Goal: Task Accomplishment & Management: Manage account settings

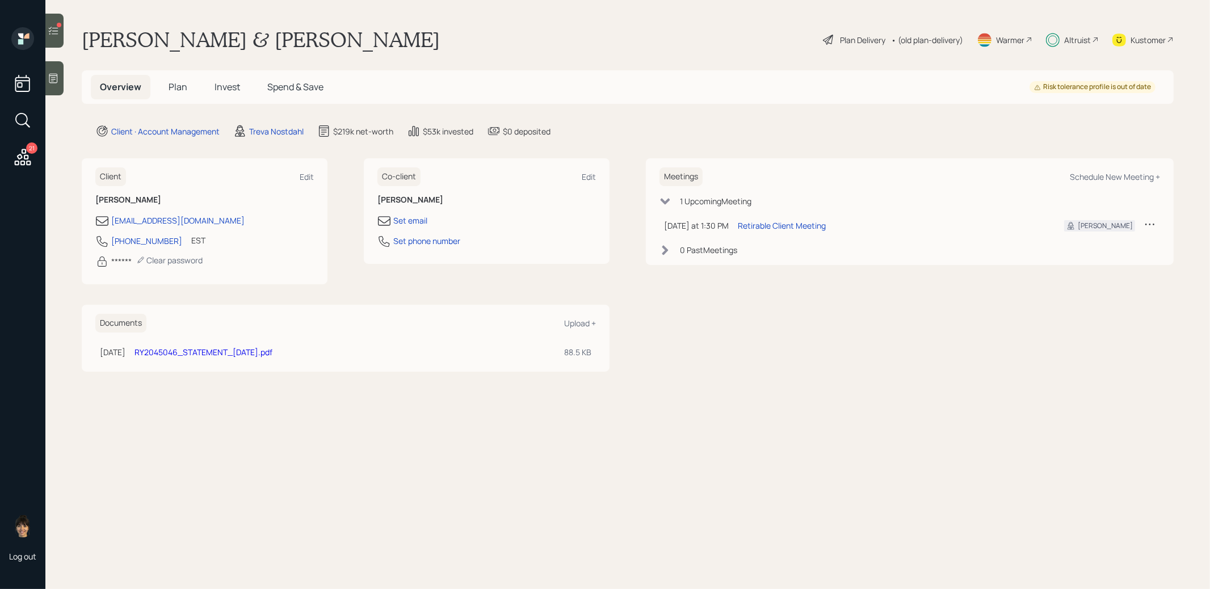
click at [1009, 41] on div "Warmer" at bounding box center [1010, 40] width 28 height 12
click at [223, 83] on span "Invest" at bounding box center [228, 87] width 26 height 12
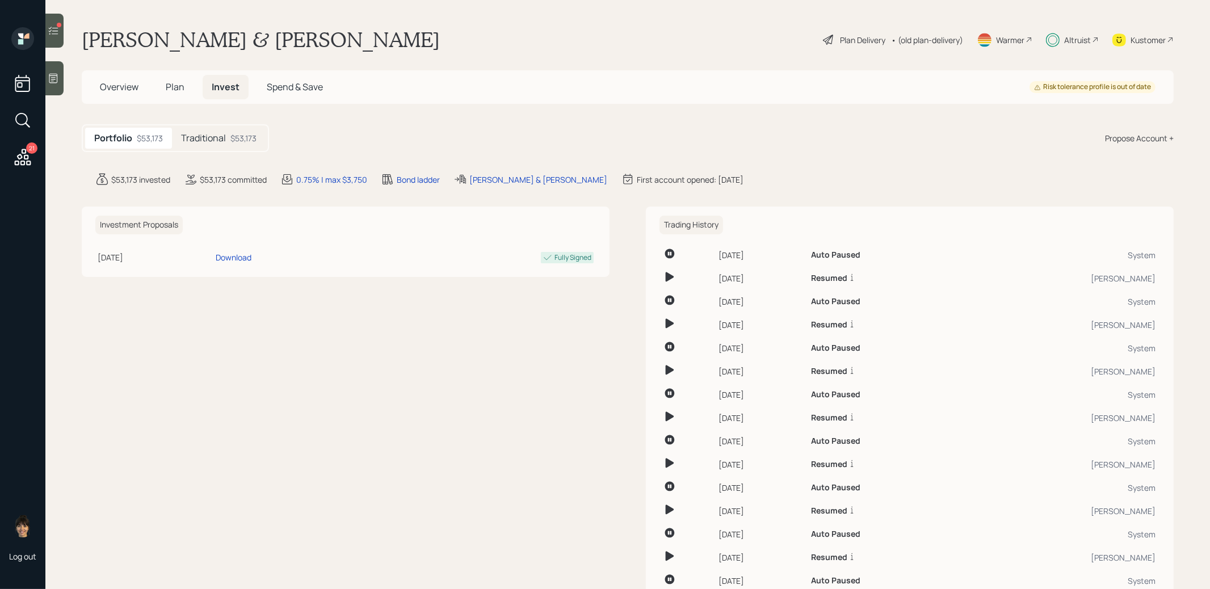
click at [216, 141] on h5 "Traditional" at bounding box center [203, 138] width 45 height 11
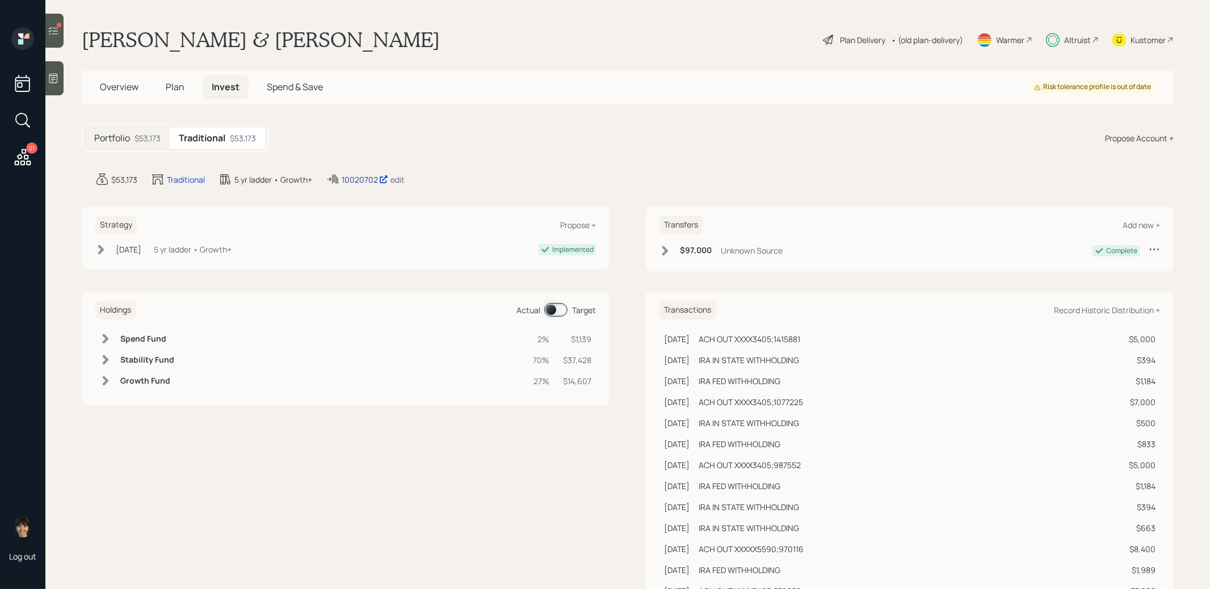
click at [358, 179] on div "10020702" at bounding box center [365, 180] width 47 height 12
click at [174, 89] on span "Plan" at bounding box center [175, 87] width 19 height 12
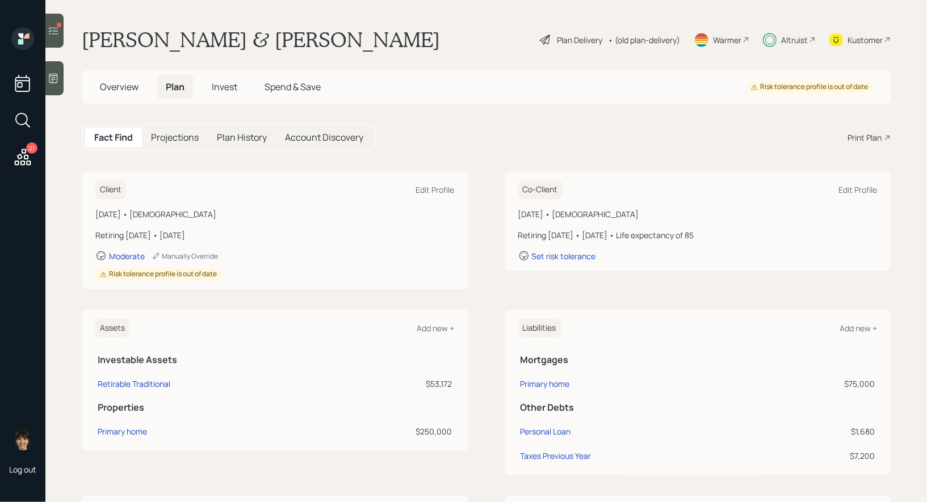
click at [223, 85] on span "Invest" at bounding box center [225, 87] width 26 height 12
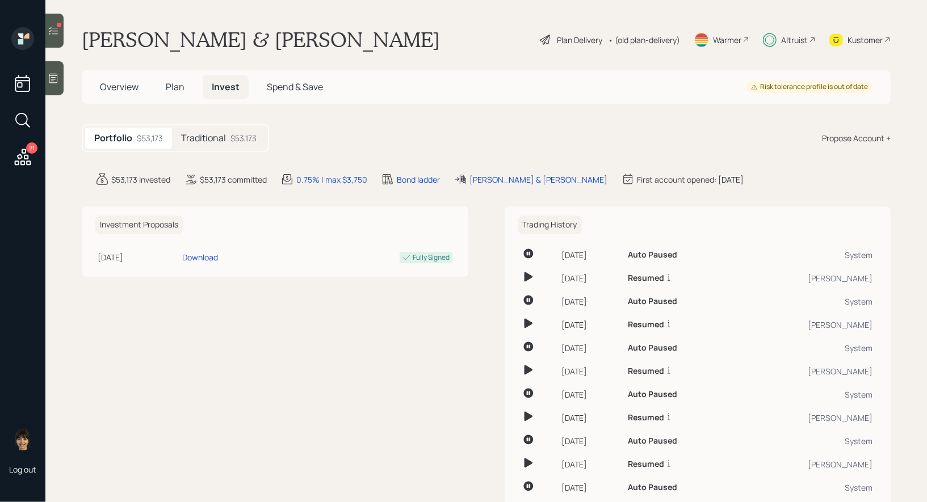
click at [218, 137] on h5 "Traditional" at bounding box center [203, 138] width 45 height 11
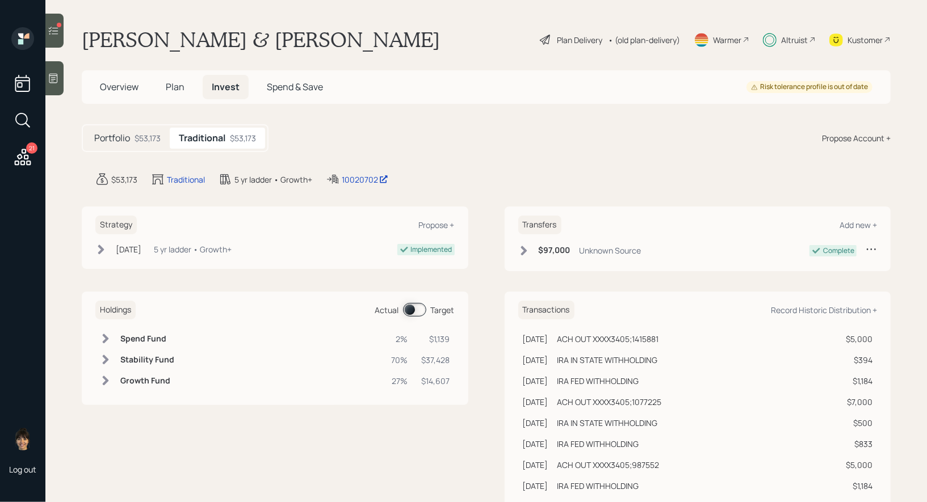
click at [579, 39] on div "Plan Delivery" at bounding box center [579, 40] width 45 height 12
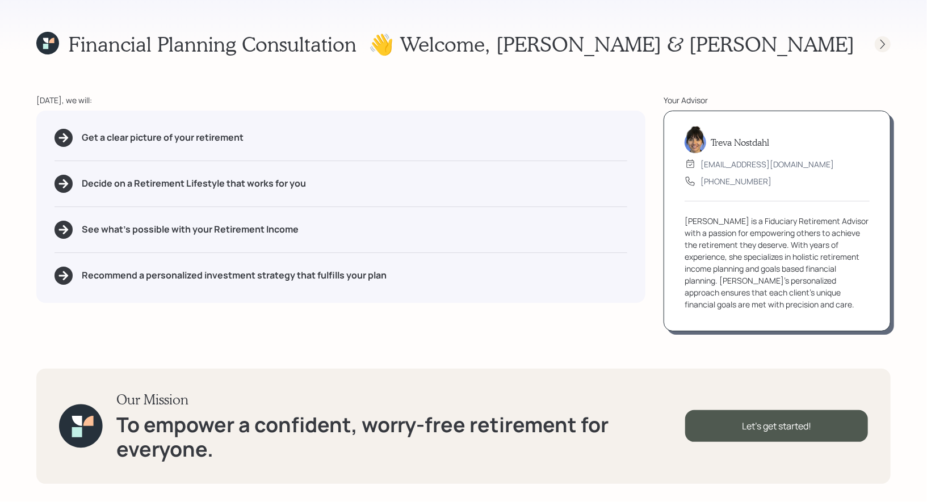
click at [877, 41] on icon at bounding box center [882, 44] width 11 height 11
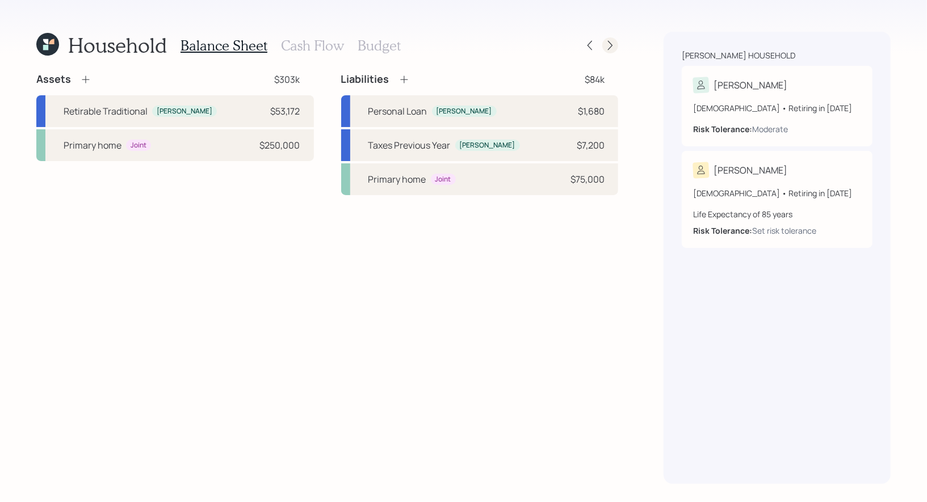
click at [613, 47] on icon at bounding box center [609, 45] width 11 height 11
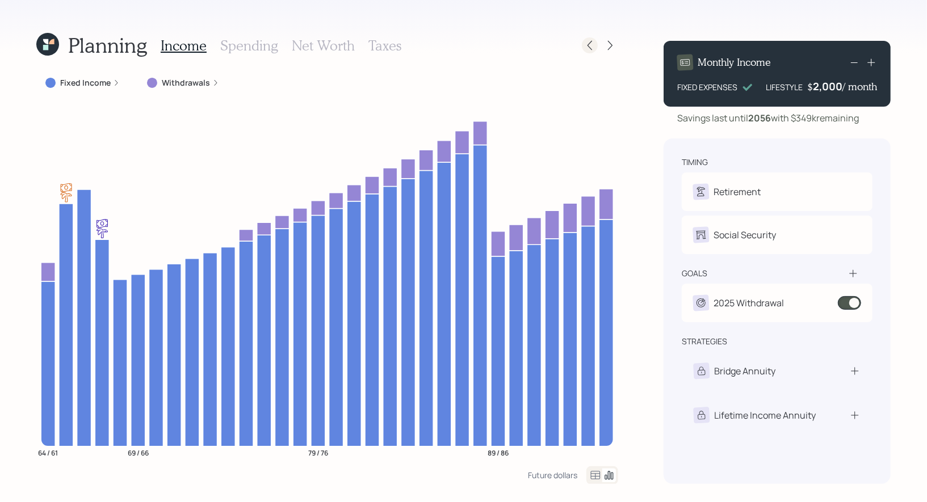
click at [590, 47] on icon at bounding box center [589, 46] width 5 height 10
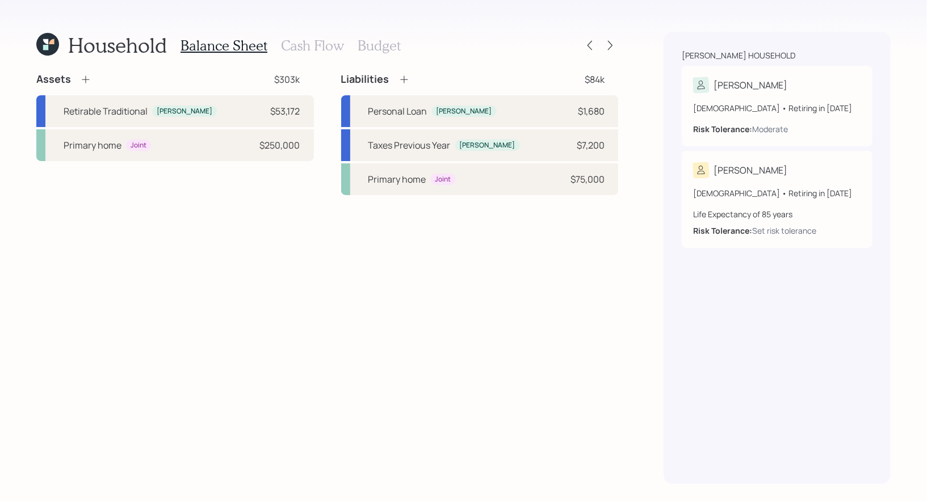
click at [302, 49] on h3 "Cash Flow" at bounding box center [312, 45] width 63 height 16
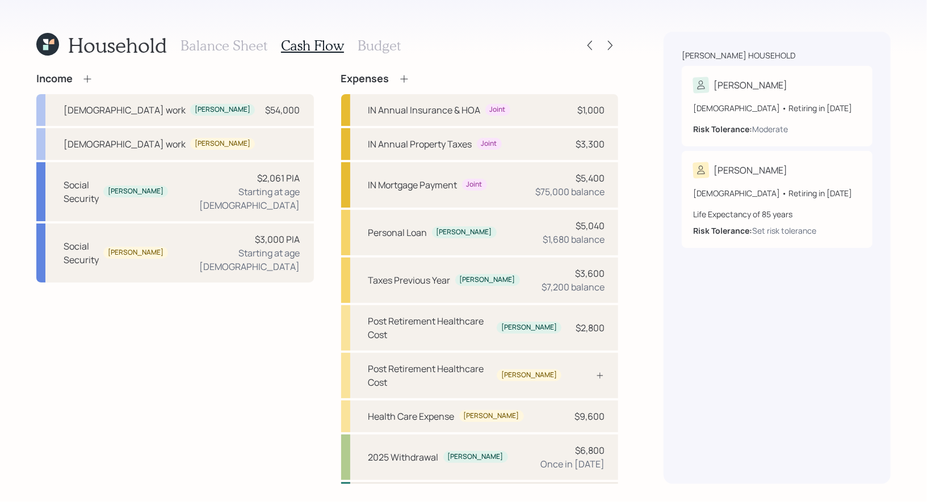
click at [456, 491] on div "Pre Retirement Living Expense" at bounding box center [431, 498] width 126 height 14
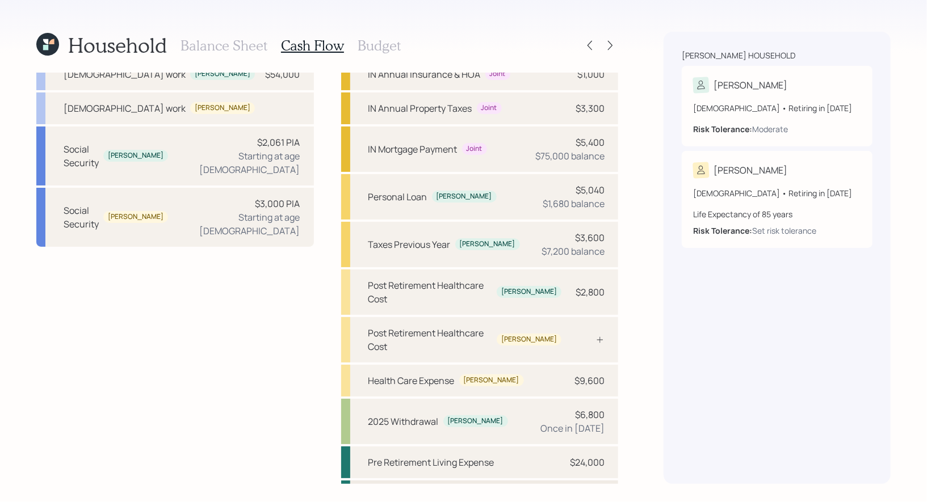
click at [439, 481] on div "Post Retirement Living Expense $24,000" at bounding box center [479, 497] width 277 height 32
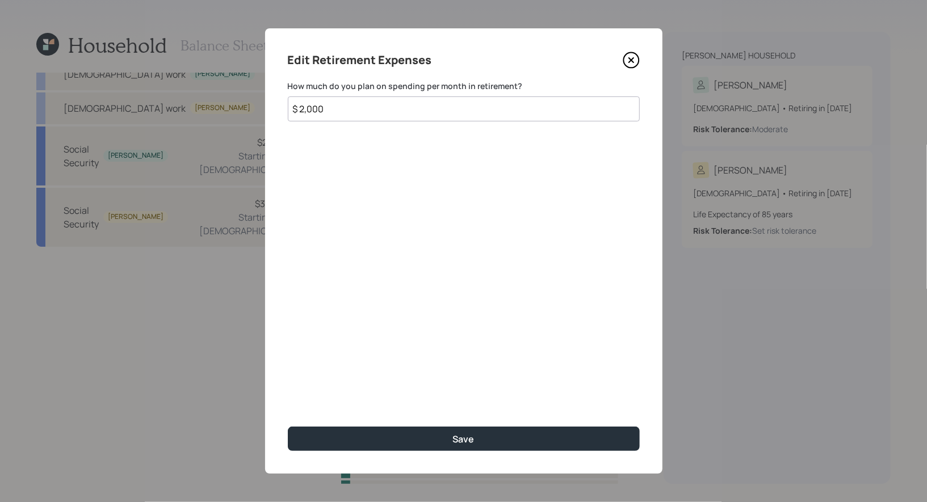
drag, startPoint x: 342, startPoint y: 104, endPoint x: 224, endPoint y: 104, distance: 118.0
click at [224, 104] on div "Edit Retirement Expenses How much do you plan on spending per month in retireme…" at bounding box center [463, 251] width 927 height 502
type input "$ 4,000"
click at [288, 427] on button "Save" at bounding box center [464, 439] width 352 height 24
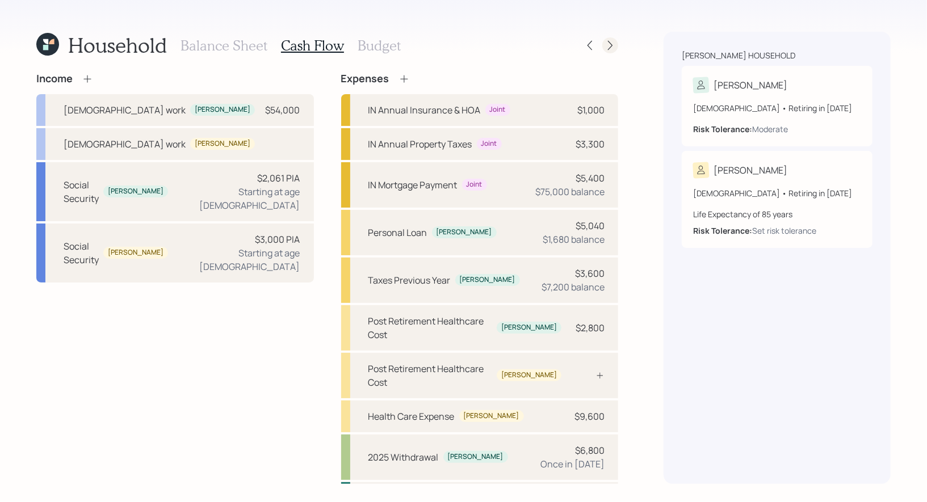
click at [604, 44] on div at bounding box center [610, 45] width 16 height 16
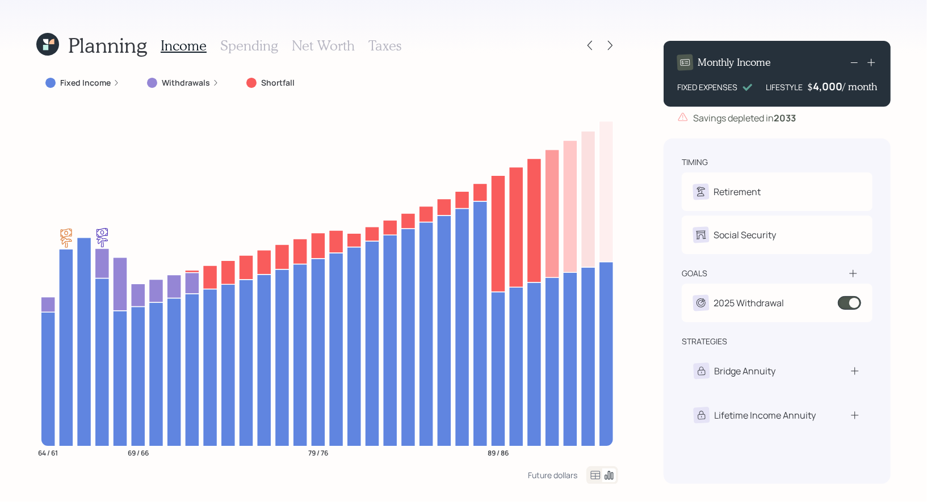
click at [832, 89] on div "4,000" at bounding box center [828, 86] width 30 height 14
click at [823, 85] on div "4000" at bounding box center [828, 86] width 28 height 14
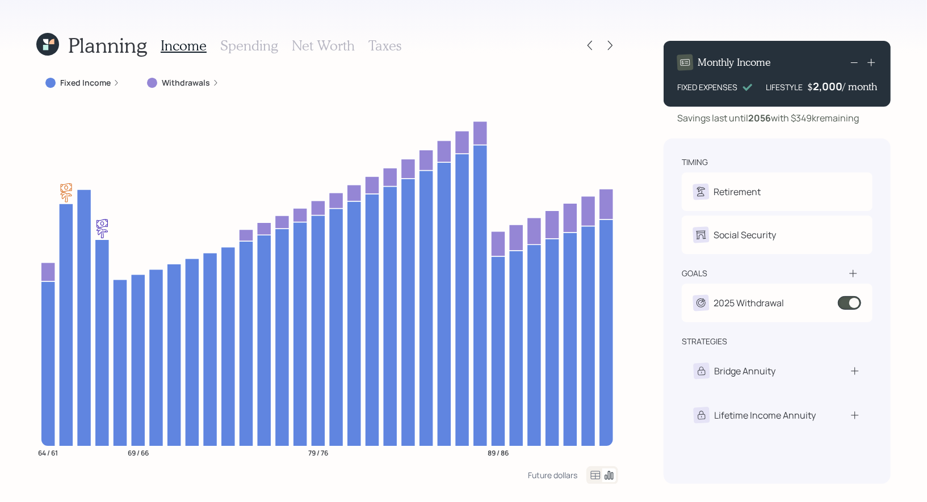
click at [259, 44] on h3 "Spending" at bounding box center [249, 45] width 58 height 16
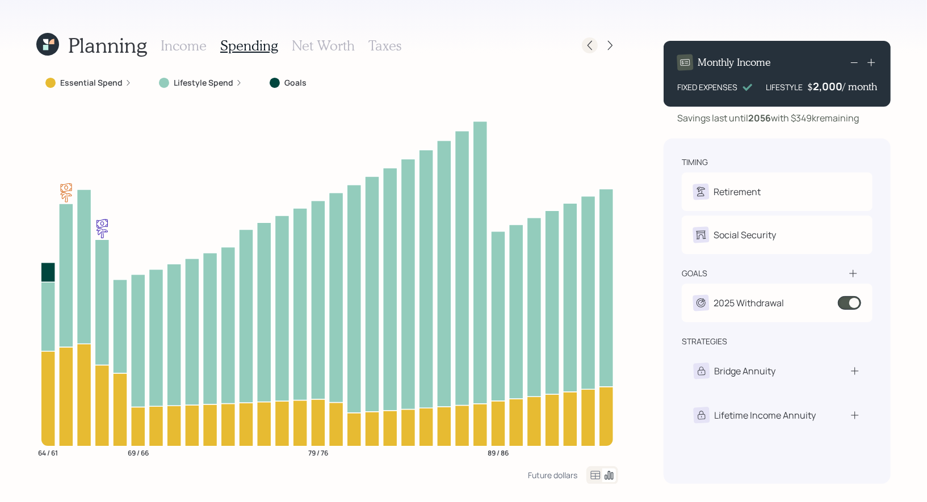
click at [586, 43] on icon at bounding box center [589, 45] width 11 height 11
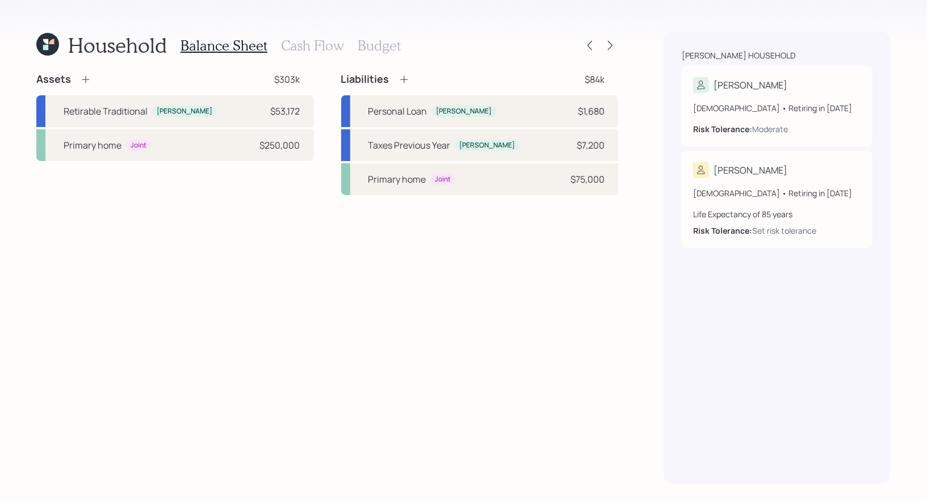
click at [367, 45] on h3 "Budget" at bounding box center [379, 45] width 43 height 16
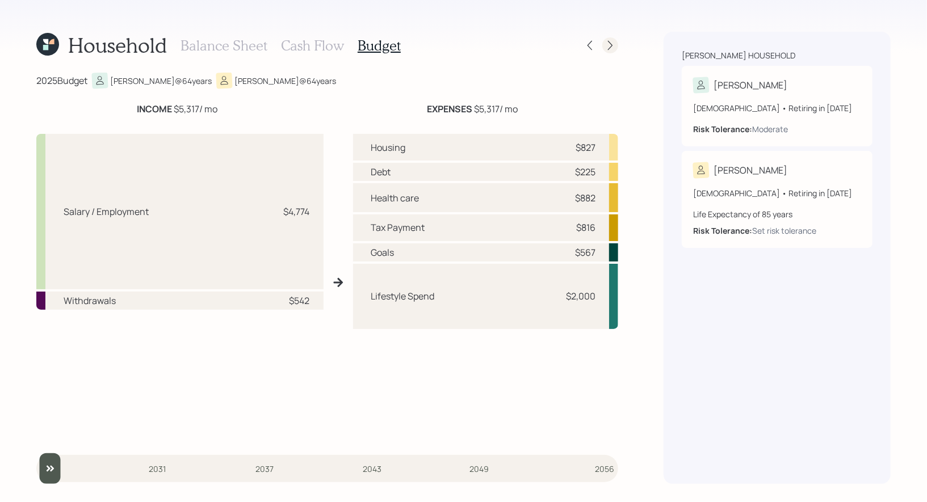
click at [612, 43] on icon at bounding box center [609, 45] width 11 height 11
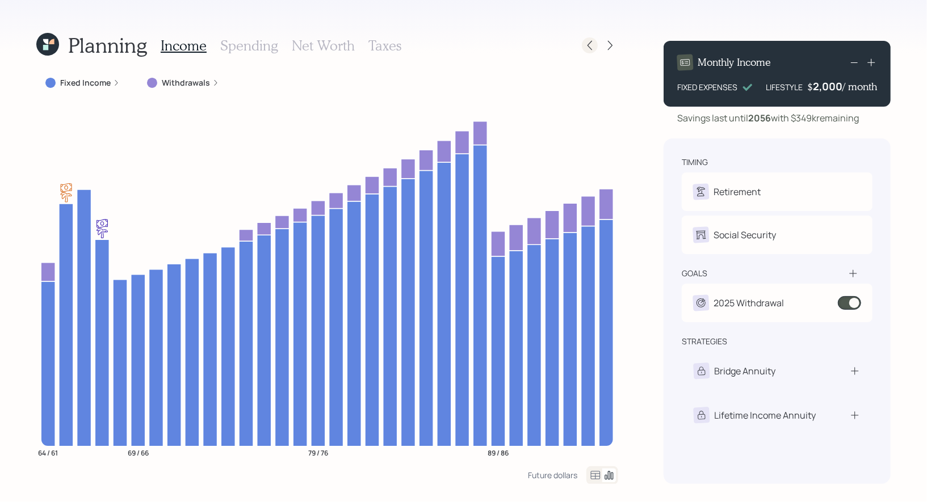
click at [590, 47] on icon at bounding box center [589, 45] width 11 height 11
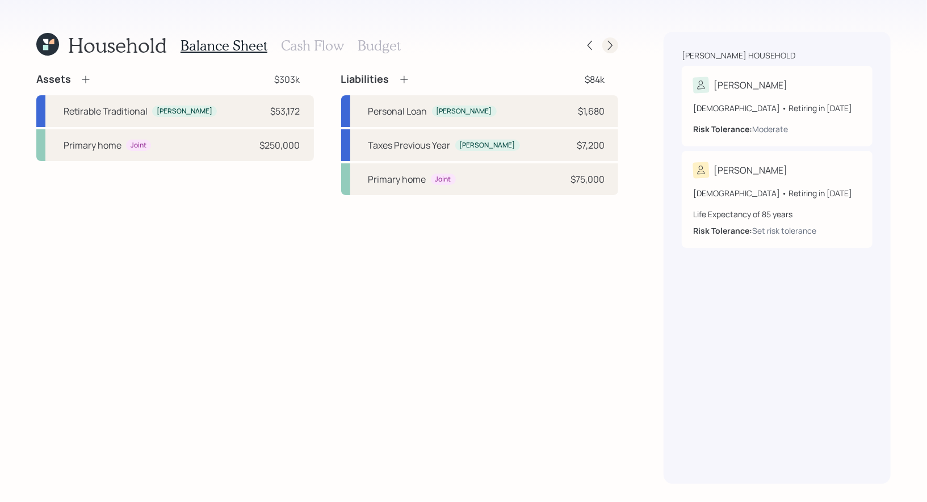
click at [617, 47] on div at bounding box center [610, 45] width 16 height 16
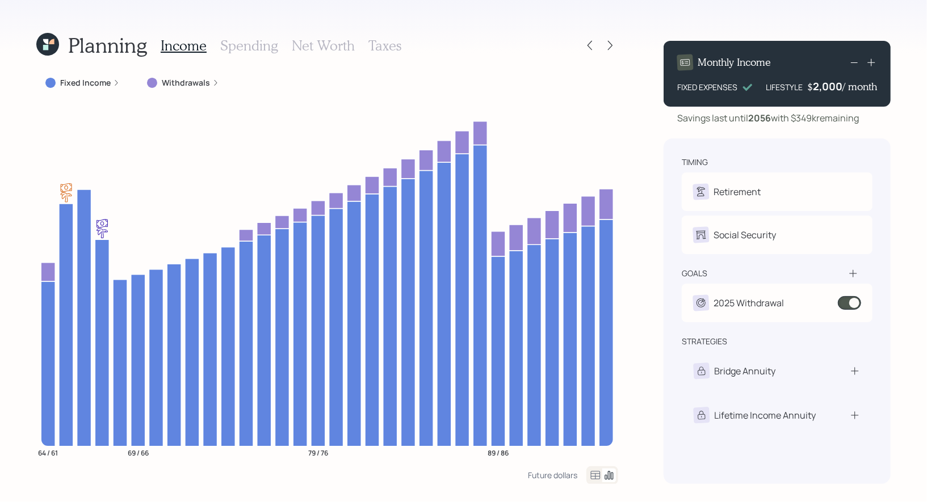
click at [42, 44] on icon at bounding box center [47, 44] width 23 height 23
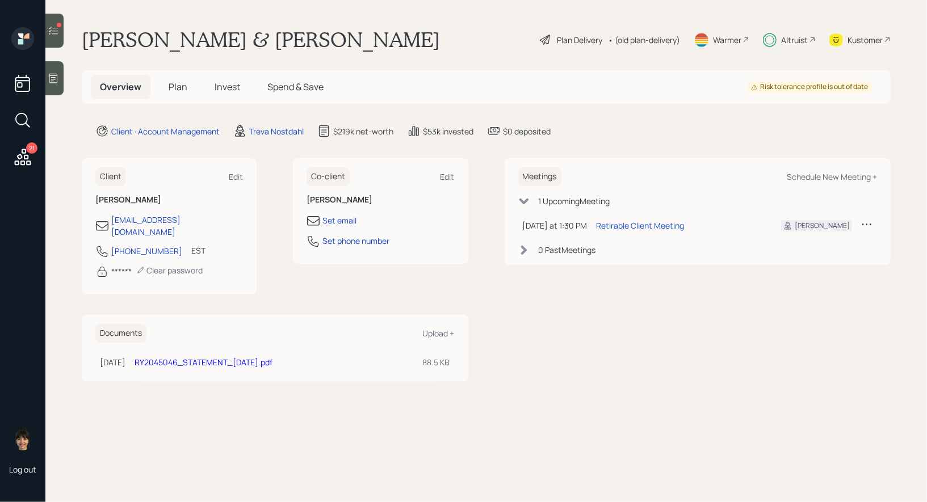
click at [224, 89] on span "Invest" at bounding box center [228, 87] width 26 height 12
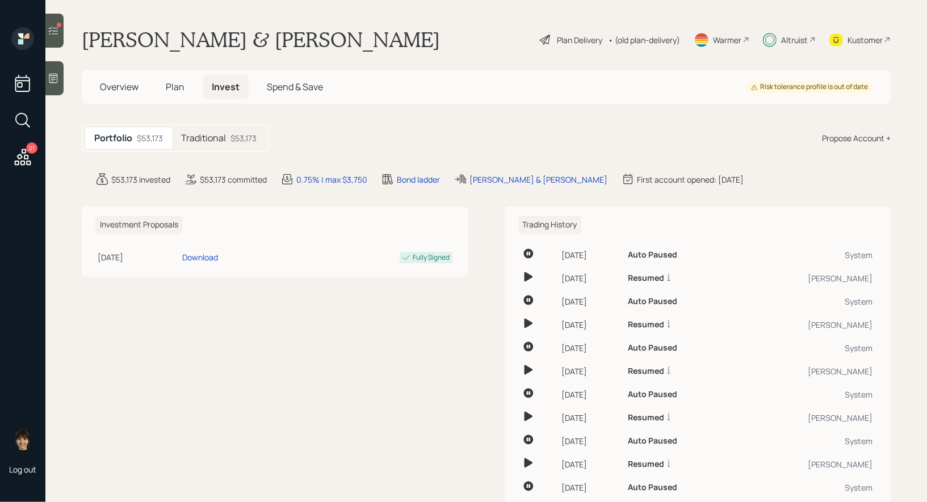
click at [229, 141] on div "Traditional $53,173" at bounding box center [219, 138] width 94 height 21
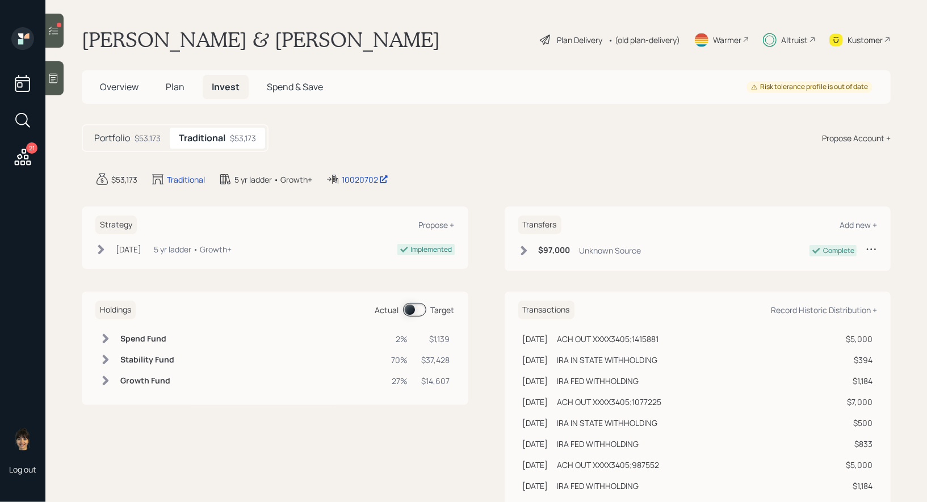
click at [413, 313] on span at bounding box center [414, 310] width 23 height 14
click at [414, 313] on span at bounding box center [414, 310] width 23 height 14
click at [422, 312] on span at bounding box center [414, 310] width 23 height 14
click at [419, 312] on span at bounding box center [414, 310] width 23 height 14
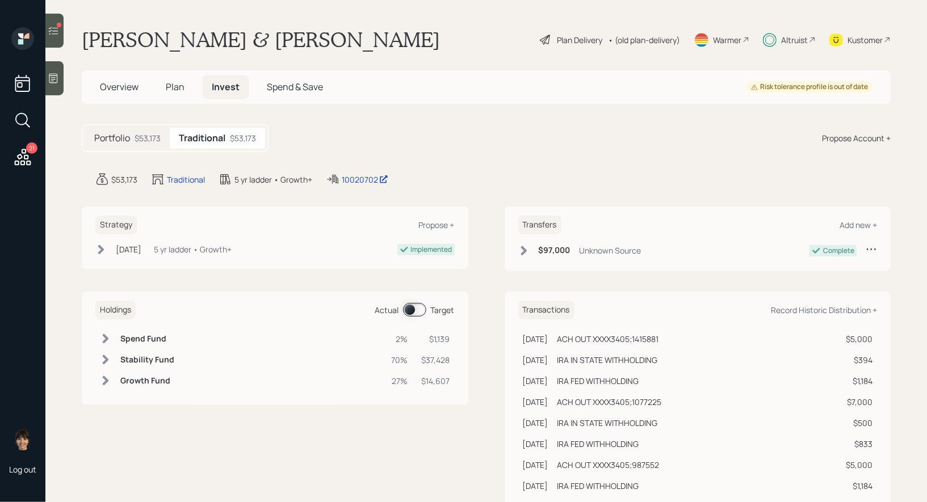
click at [586, 41] on div "Plan Delivery" at bounding box center [579, 40] width 45 height 12
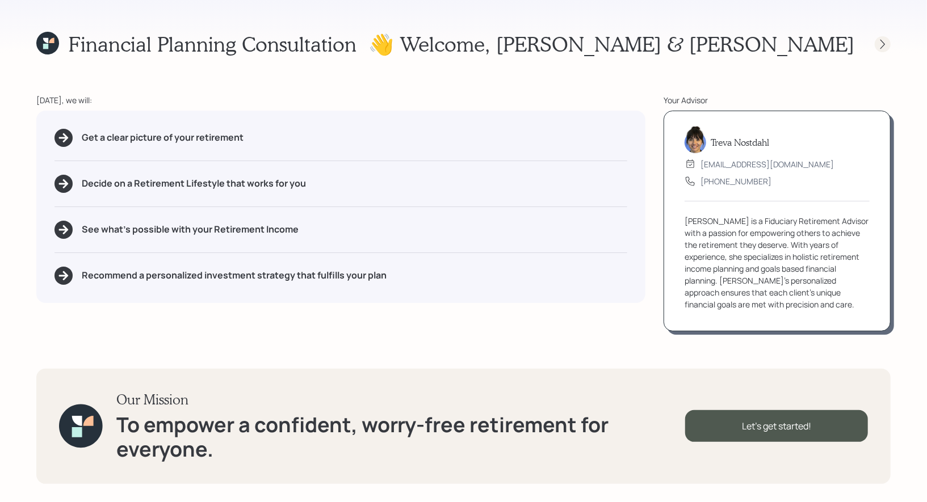
click at [888, 39] on icon at bounding box center [882, 44] width 11 height 11
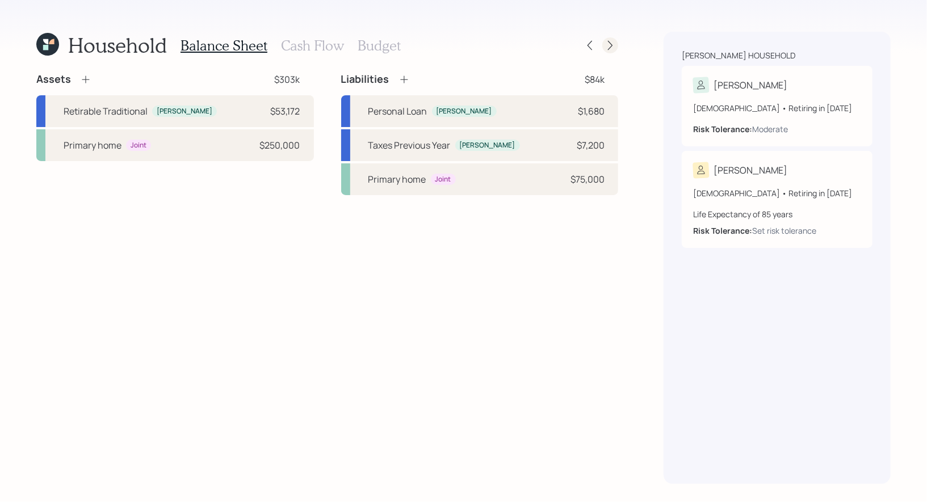
click at [607, 46] on icon at bounding box center [609, 45] width 11 height 11
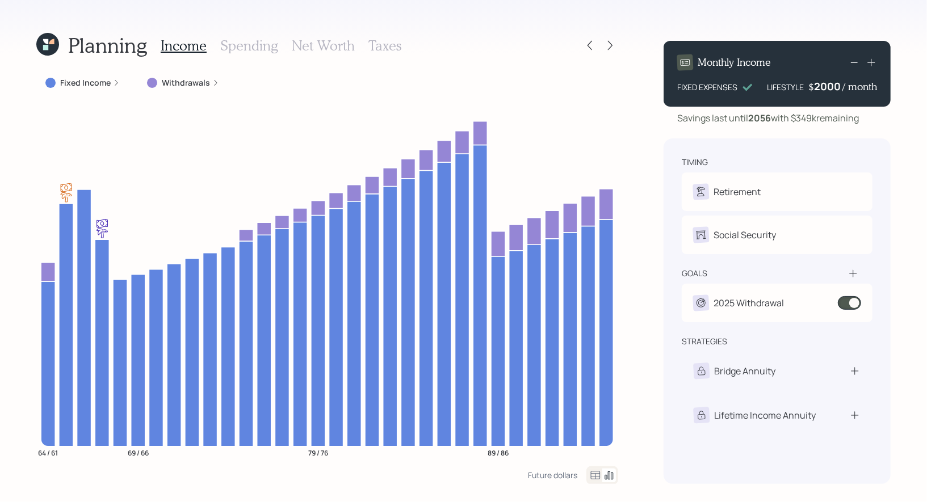
click at [827, 86] on div "2000" at bounding box center [828, 86] width 28 height 14
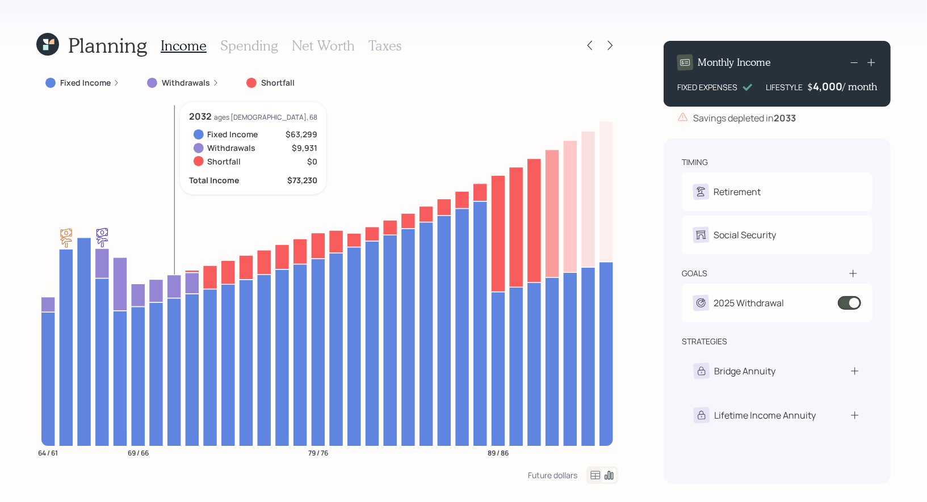
click at [48, 41] on icon at bounding box center [45, 41] width 5 height 5
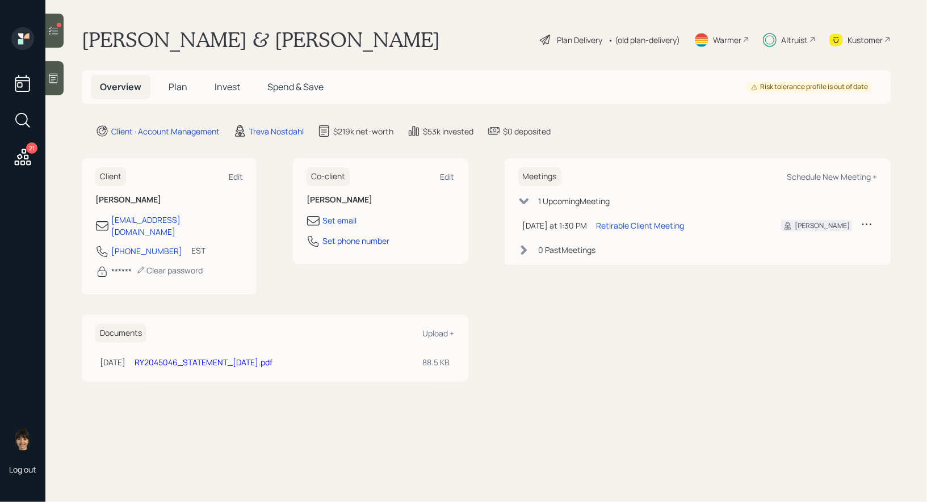
click at [218, 89] on span "Invest" at bounding box center [228, 87] width 26 height 12
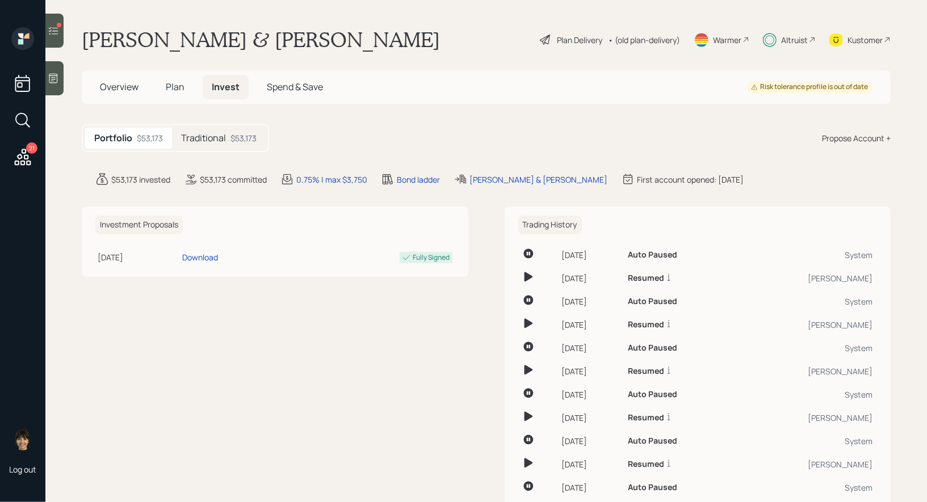
click at [233, 142] on div "$53,173" at bounding box center [243, 138] width 26 height 12
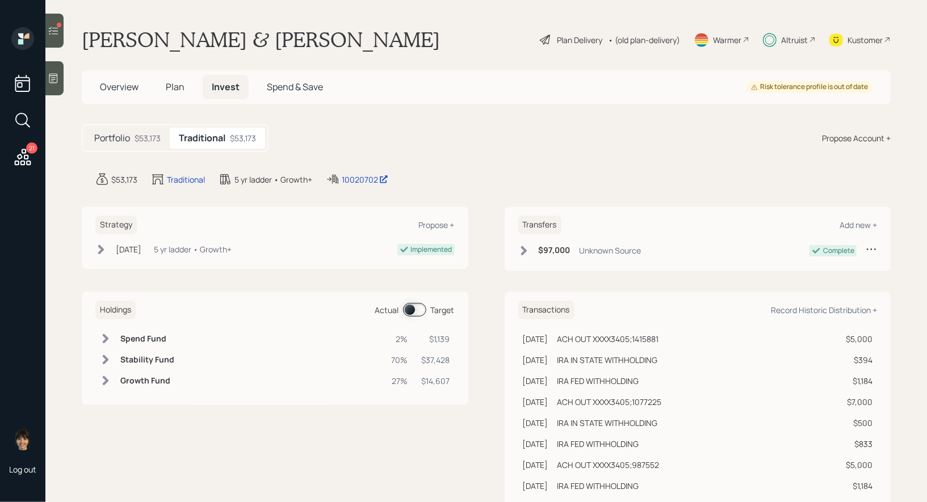
click at [420, 309] on span at bounding box center [414, 310] width 23 height 14
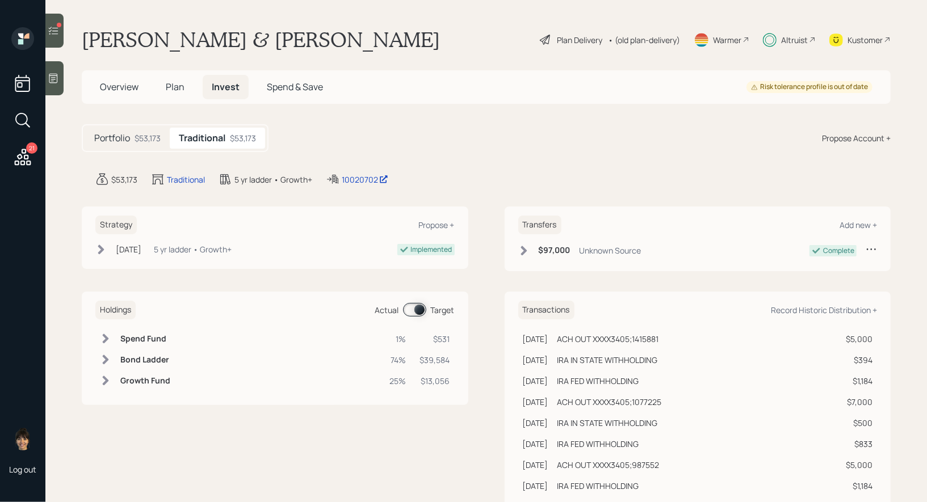
click at [420, 309] on span at bounding box center [414, 310] width 23 height 14
click at [416, 313] on span at bounding box center [414, 310] width 23 height 14
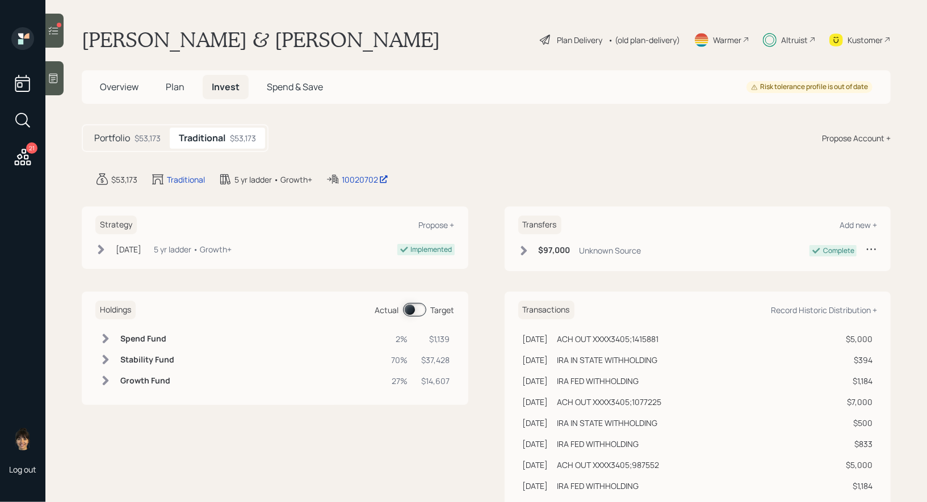
click at [564, 39] on div "Plan Delivery" at bounding box center [579, 40] width 45 height 12
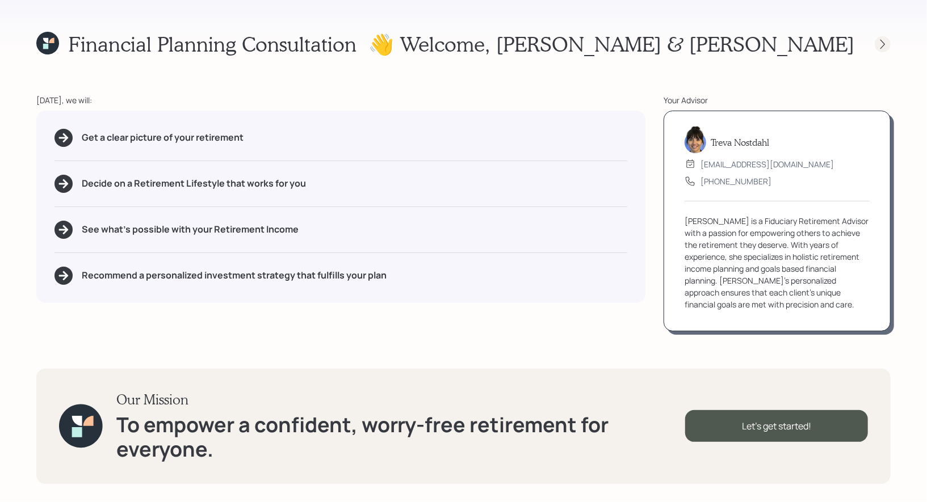
click at [881, 43] on icon at bounding box center [882, 44] width 11 height 11
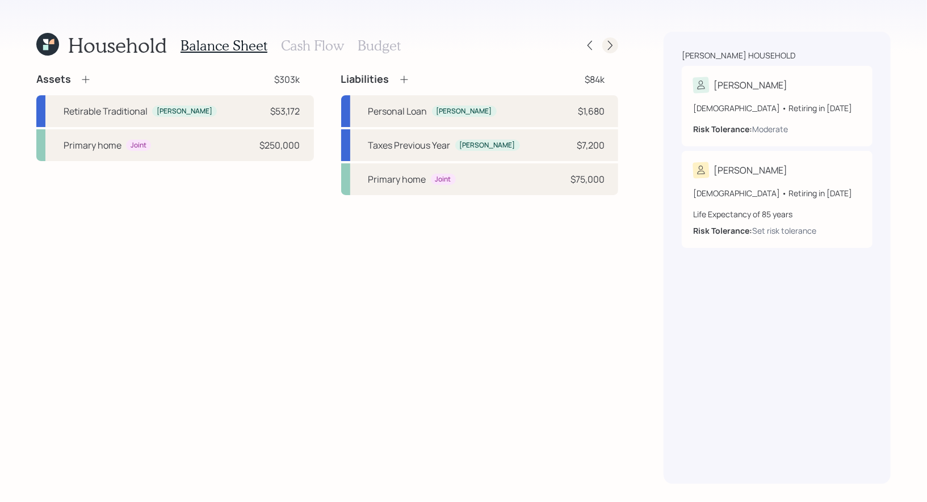
click at [609, 46] on icon at bounding box center [609, 45] width 11 height 11
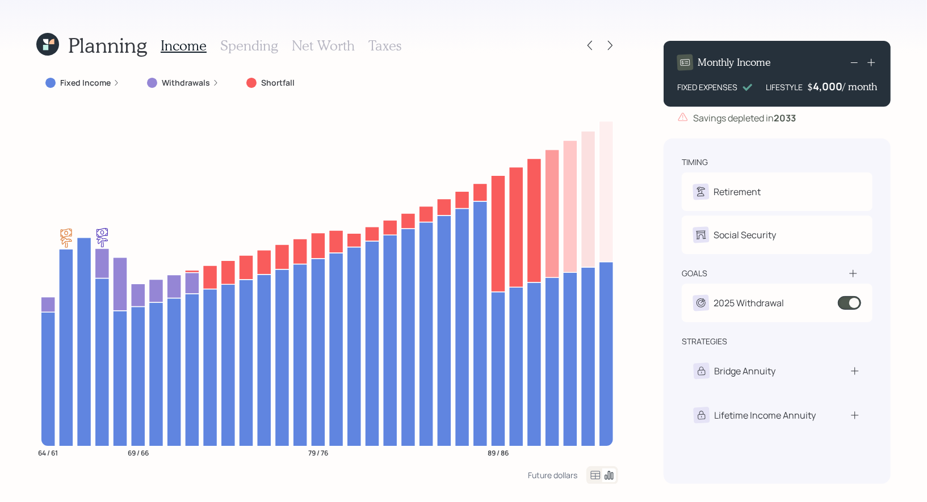
click at [91, 85] on label "Fixed Income" at bounding box center [85, 82] width 51 height 11
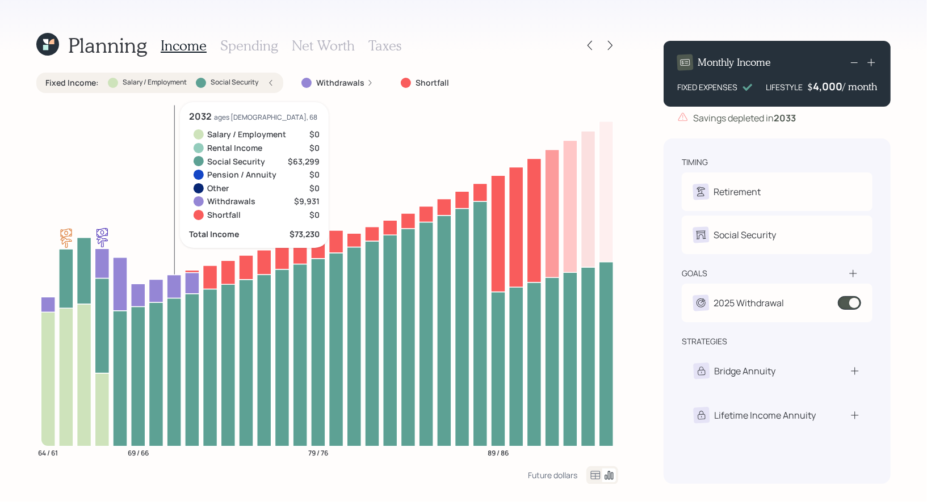
click at [255, 53] on h3 "Spending" at bounding box center [249, 45] width 58 height 16
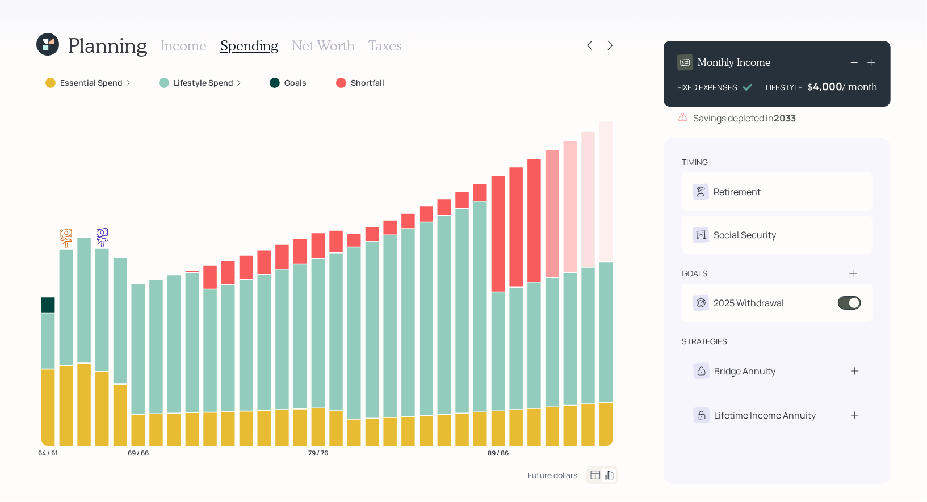
click at [114, 81] on label "Essential Spend" at bounding box center [91, 82] width 62 height 11
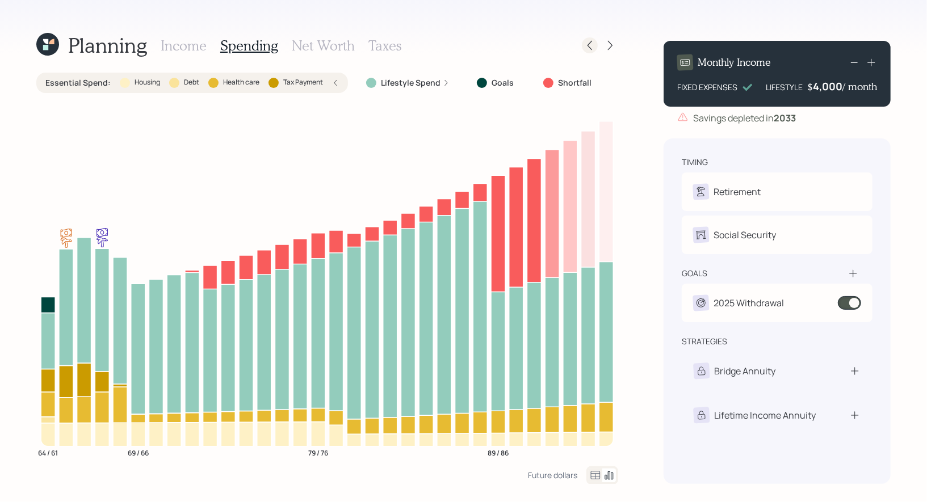
click at [588, 52] on div at bounding box center [590, 45] width 16 height 16
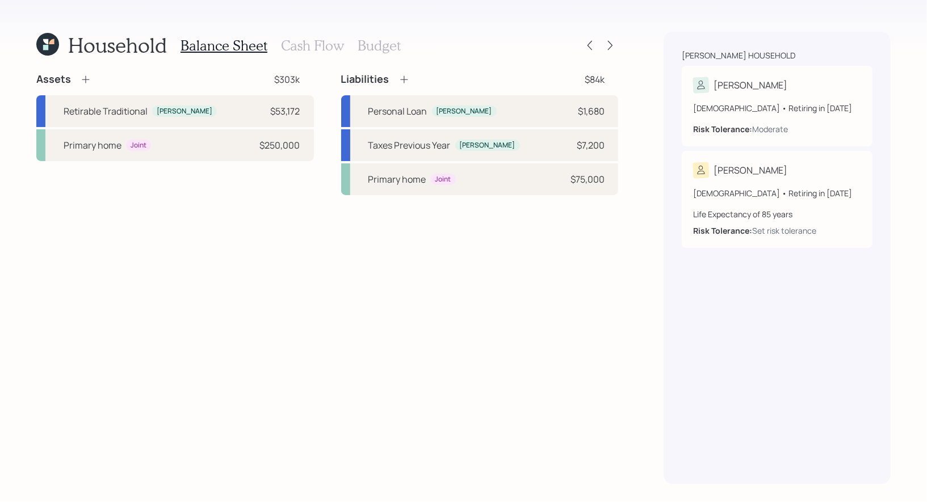
click at [306, 47] on h3 "Cash Flow" at bounding box center [312, 45] width 63 height 16
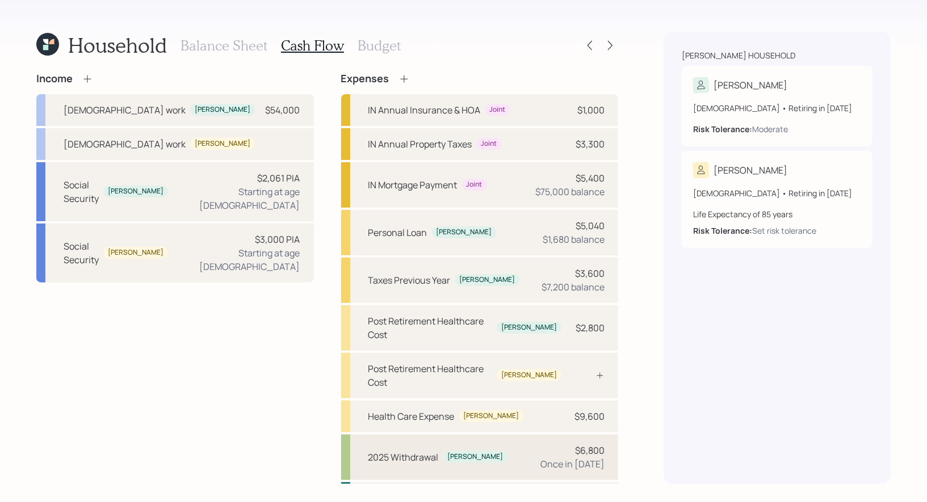
scroll to position [36, 0]
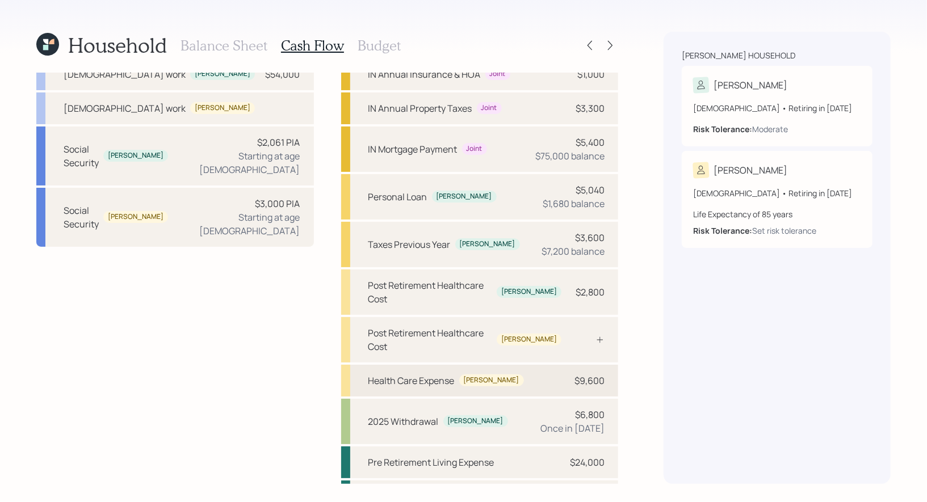
click at [430, 374] on div "Health Care Expense" at bounding box center [411, 381] width 86 height 14
click at [394, 365] on div "Health Care Expense Justin $9,600" at bounding box center [479, 381] width 277 height 32
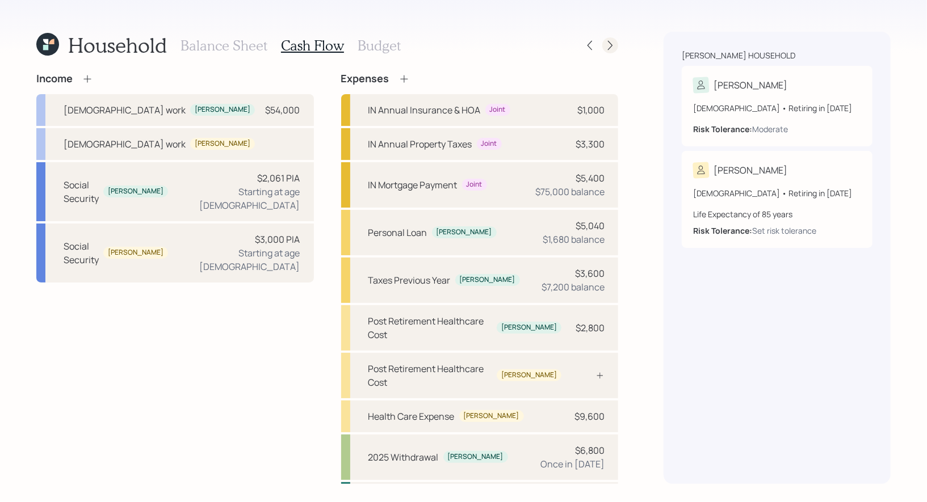
click at [608, 48] on icon at bounding box center [609, 45] width 11 height 11
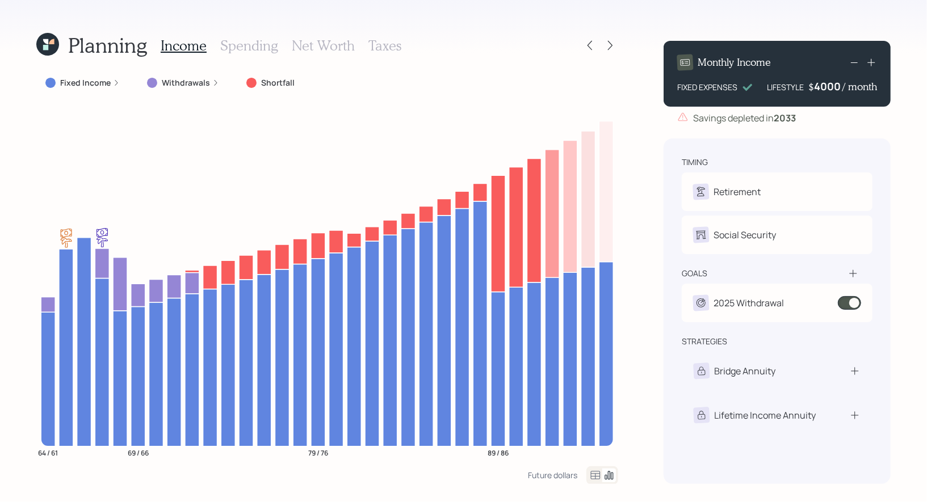
click at [822, 87] on div "4000" at bounding box center [828, 86] width 28 height 14
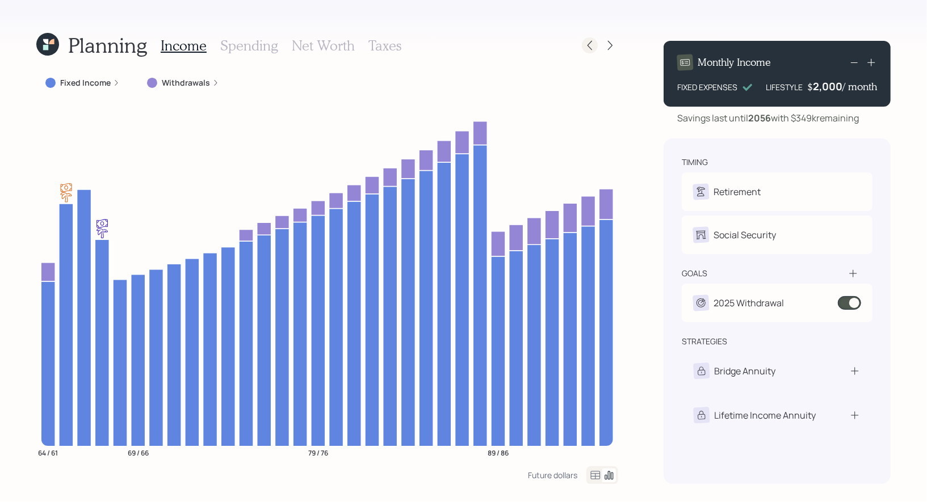
click at [591, 44] on icon at bounding box center [589, 45] width 11 height 11
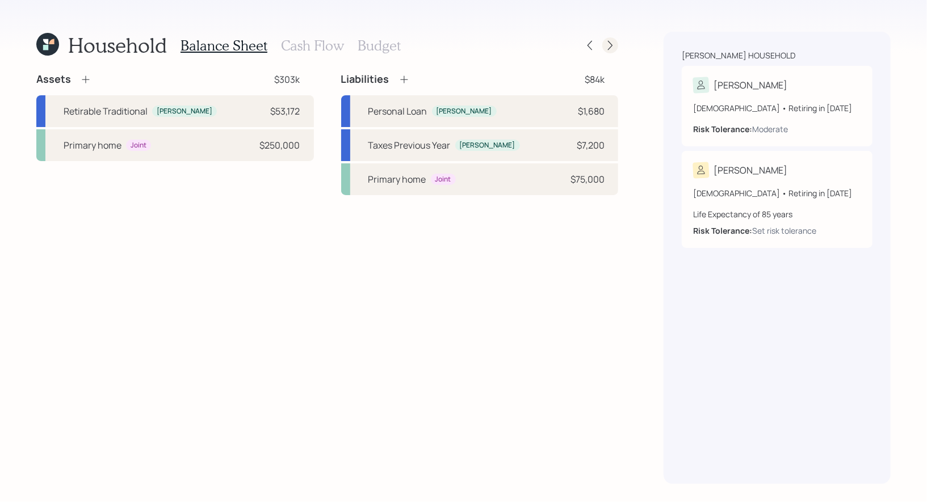
click at [613, 46] on icon at bounding box center [609, 45] width 11 height 11
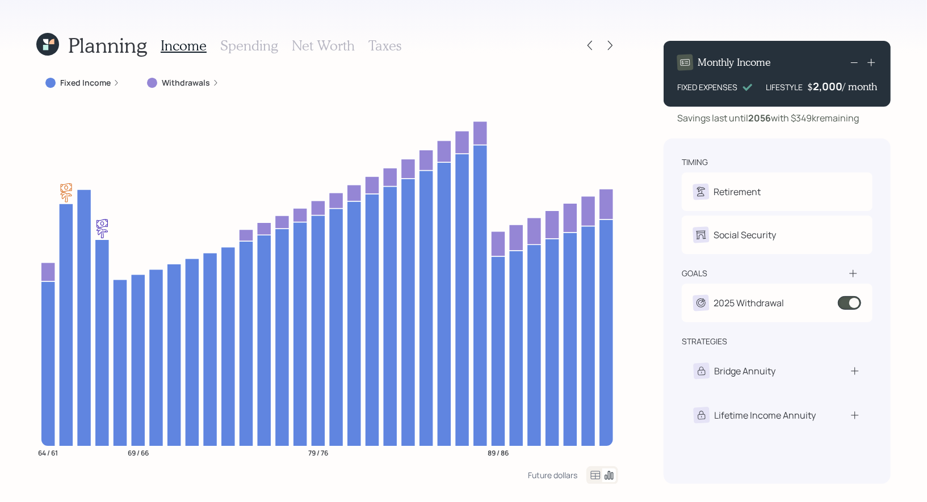
click at [814, 92] on div "2,000" at bounding box center [828, 86] width 30 height 14
click at [814, 92] on div "2000" at bounding box center [828, 86] width 28 height 14
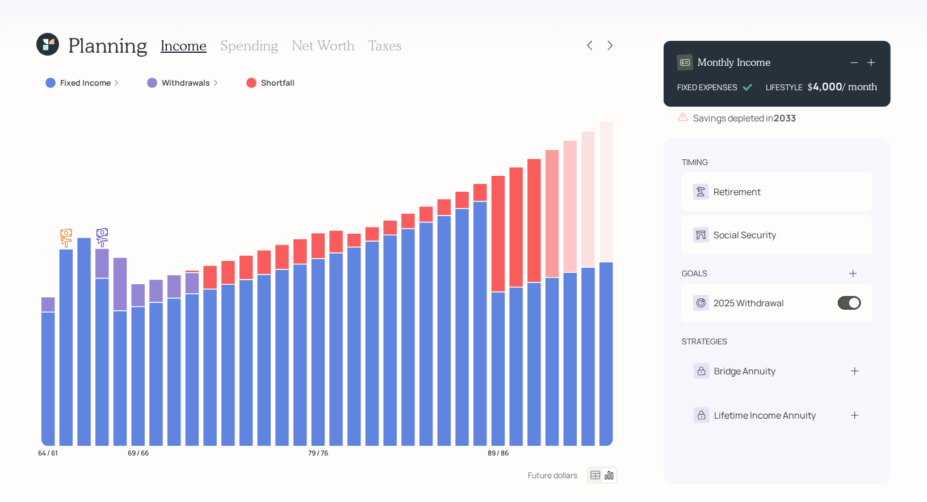
click at [834, 83] on div "4,000" at bounding box center [828, 86] width 30 height 14
click at [834, 83] on div "4000" at bounding box center [828, 86] width 28 height 14
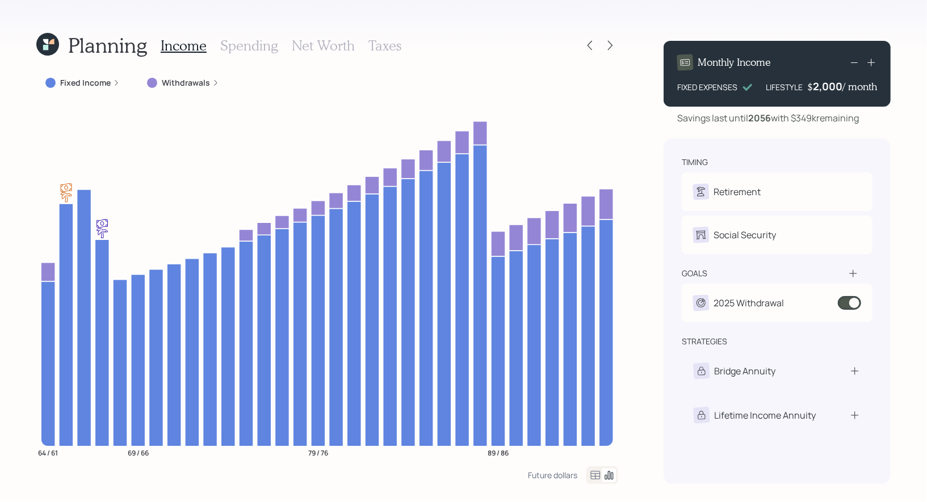
click at [92, 87] on label "Fixed Income" at bounding box center [85, 82] width 51 height 11
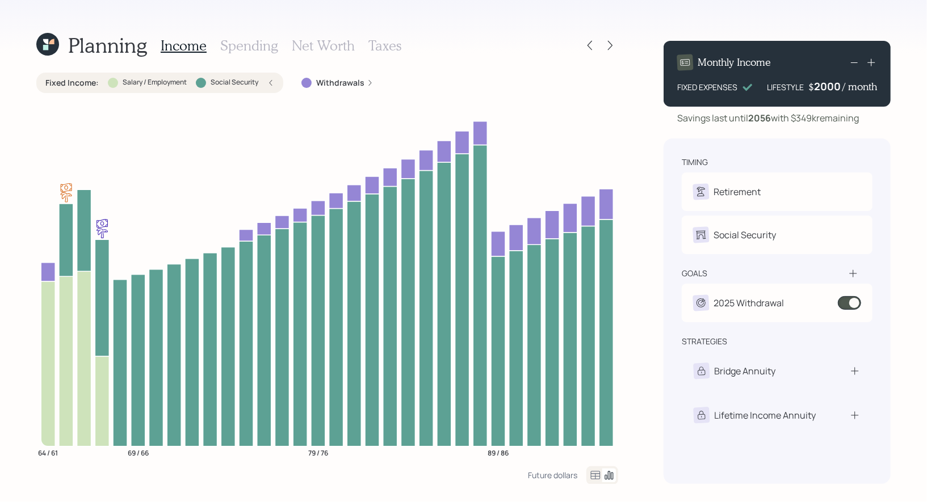
click at [830, 89] on div "2000" at bounding box center [828, 86] width 28 height 14
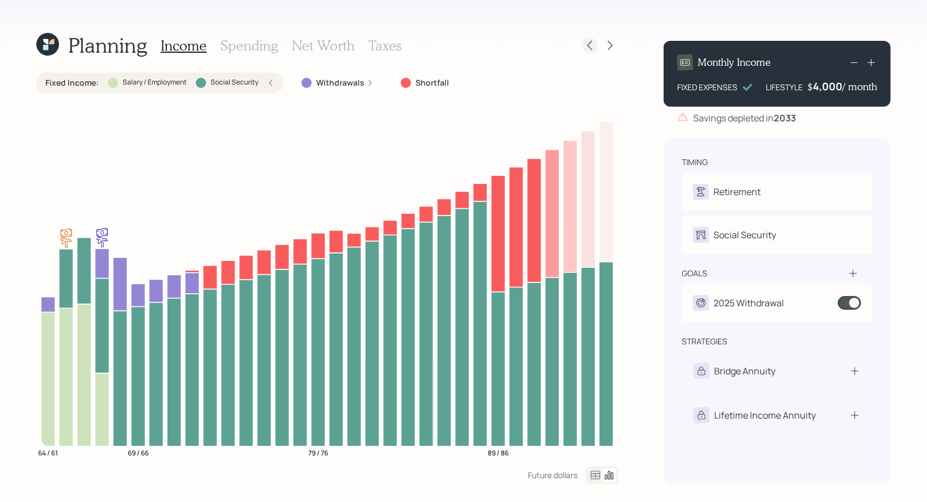
click at [594, 48] on icon at bounding box center [589, 45] width 11 height 11
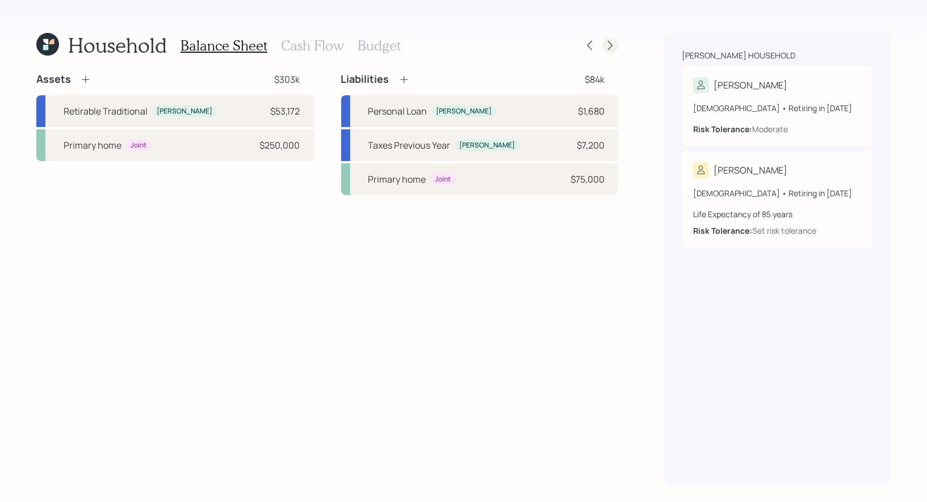
click at [615, 45] on icon at bounding box center [609, 45] width 11 height 11
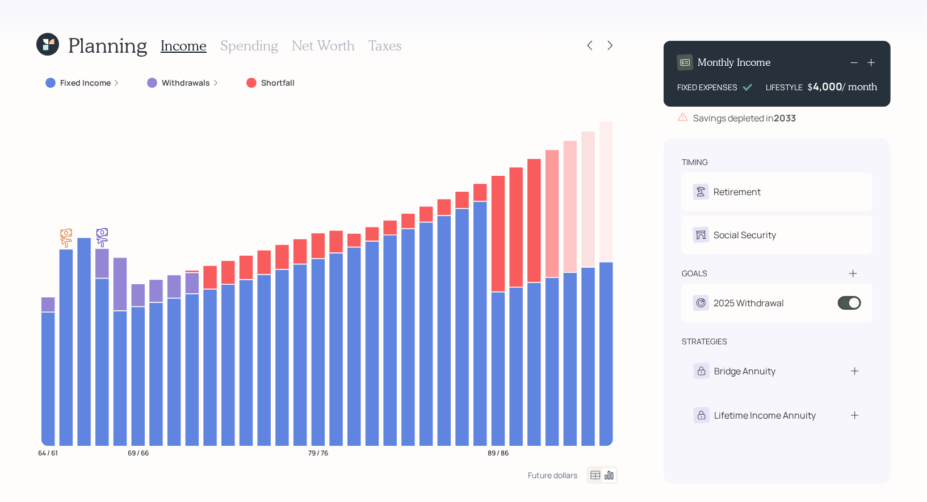
click at [811, 87] on h4 "$" at bounding box center [810, 87] width 6 height 12
click at [819, 85] on div "4000" at bounding box center [828, 86] width 28 height 14
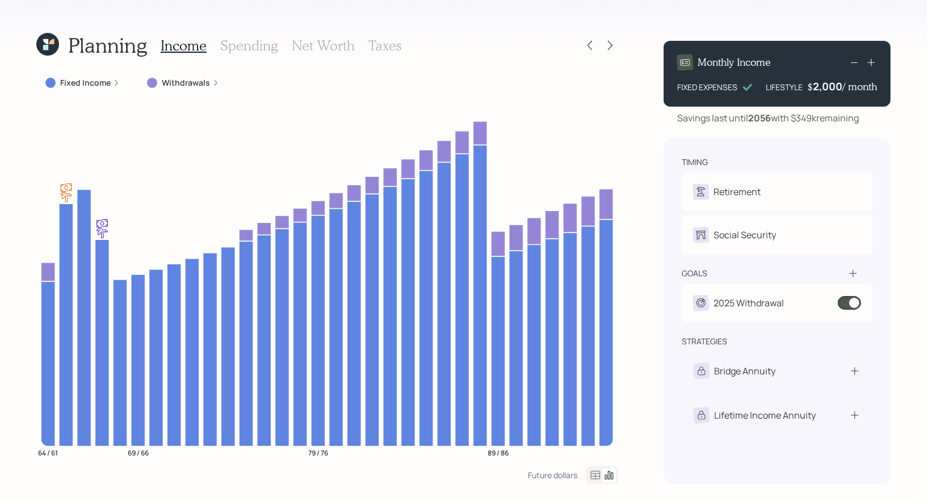
click at [98, 81] on label "Fixed Income" at bounding box center [85, 82] width 51 height 11
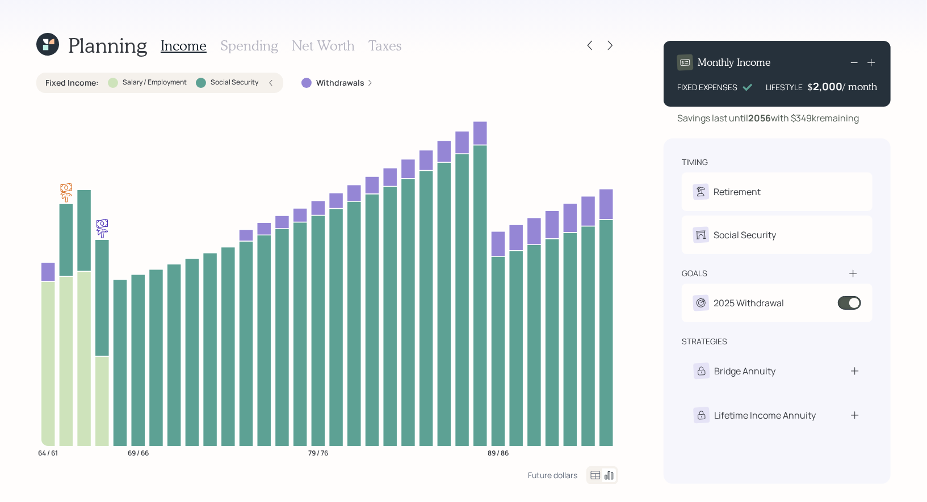
click at [270, 79] on icon at bounding box center [270, 82] width 7 height 7
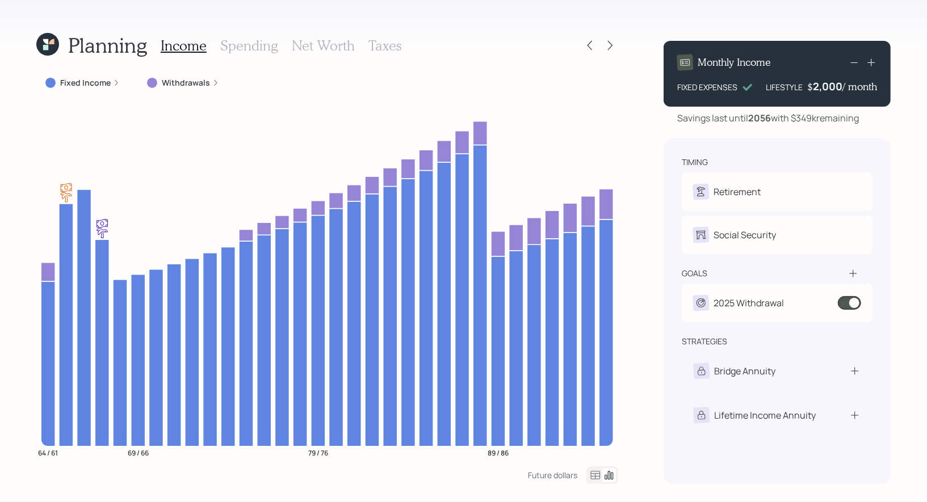
click at [830, 84] on div "2,000" at bounding box center [828, 86] width 30 height 14
click at [830, 84] on div "2000" at bounding box center [828, 86] width 28 height 14
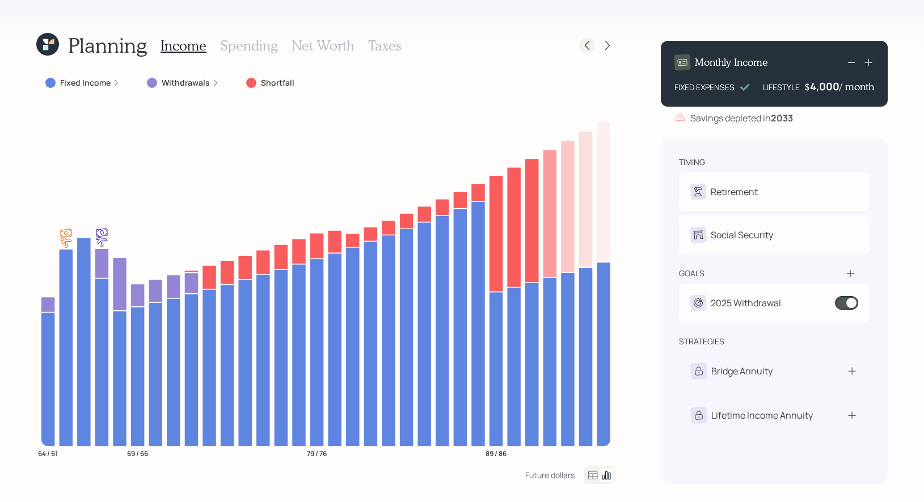
click at [587, 43] on icon at bounding box center [587, 45] width 11 height 11
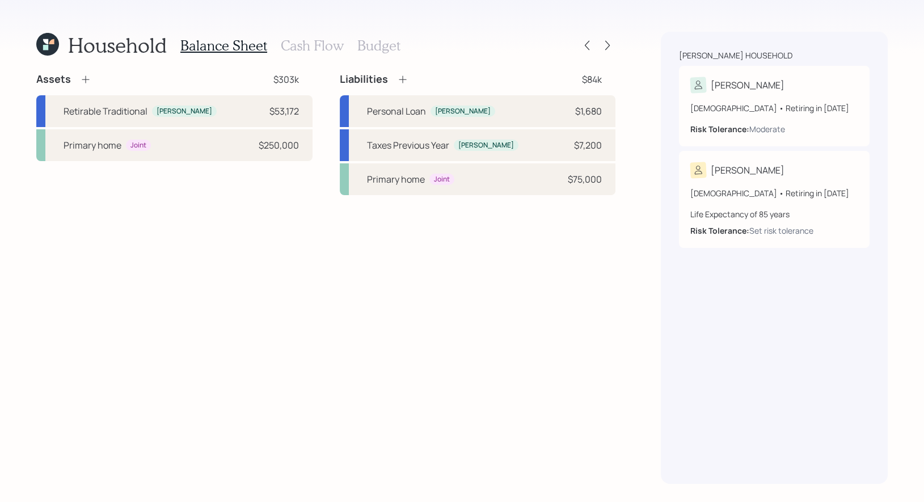
click at [316, 45] on h3 "Cash Flow" at bounding box center [312, 45] width 63 height 16
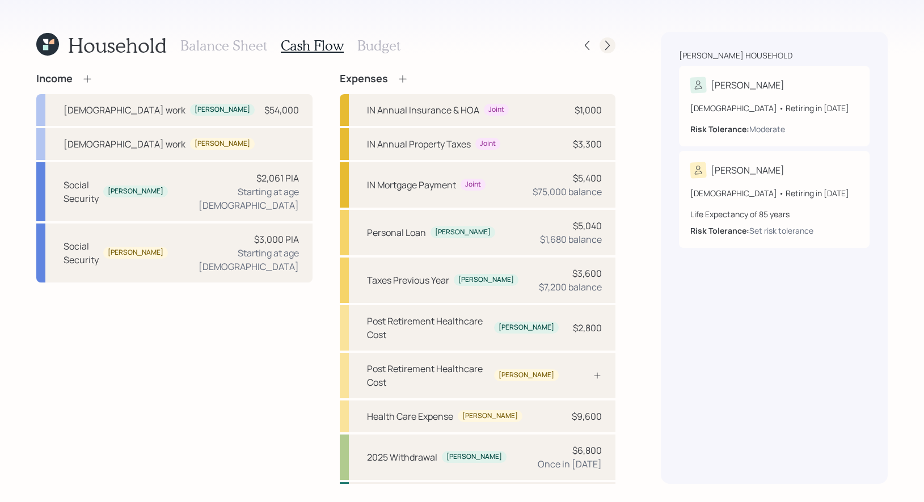
click at [612, 48] on icon at bounding box center [607, 45] width 11 height 11
